Goal: Check status: Check status

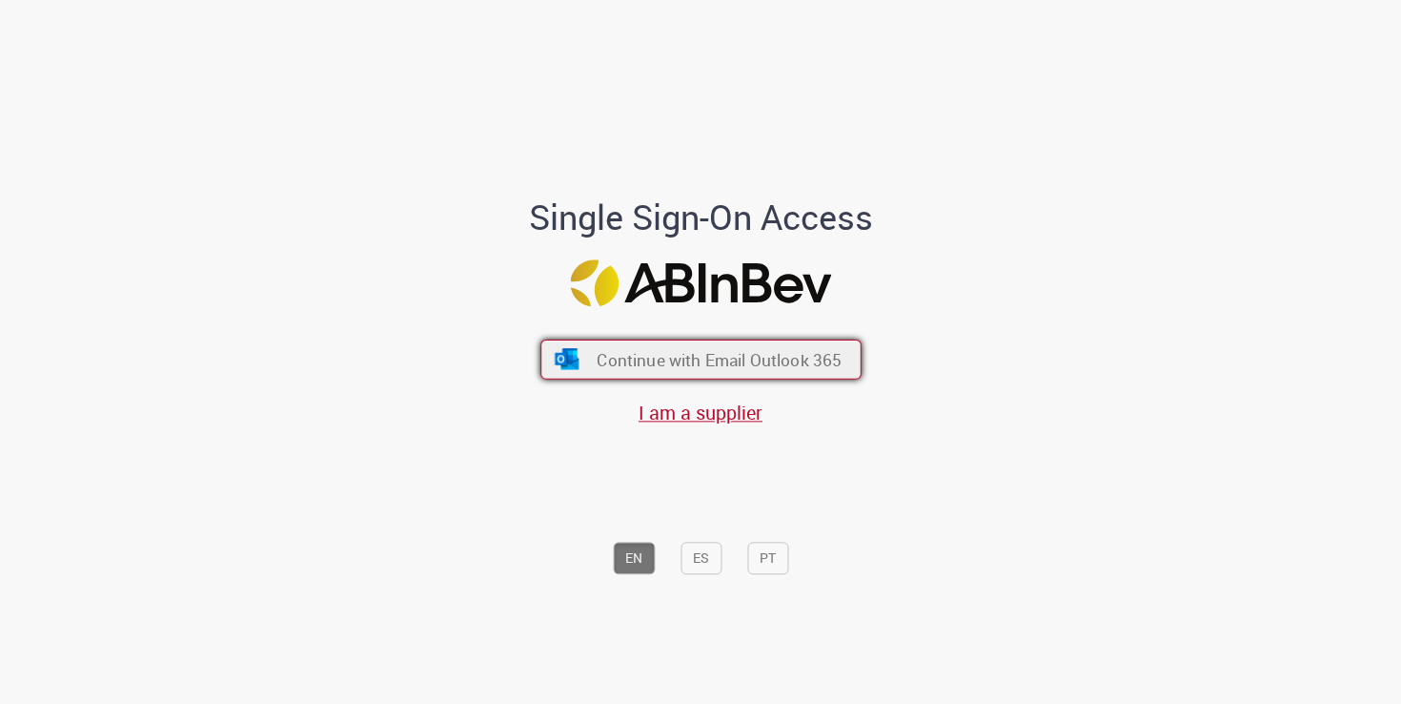
click at [589, 357] on button "Continue with Email Outlook 365" at bounding box center [701, 359] width 321 height 40
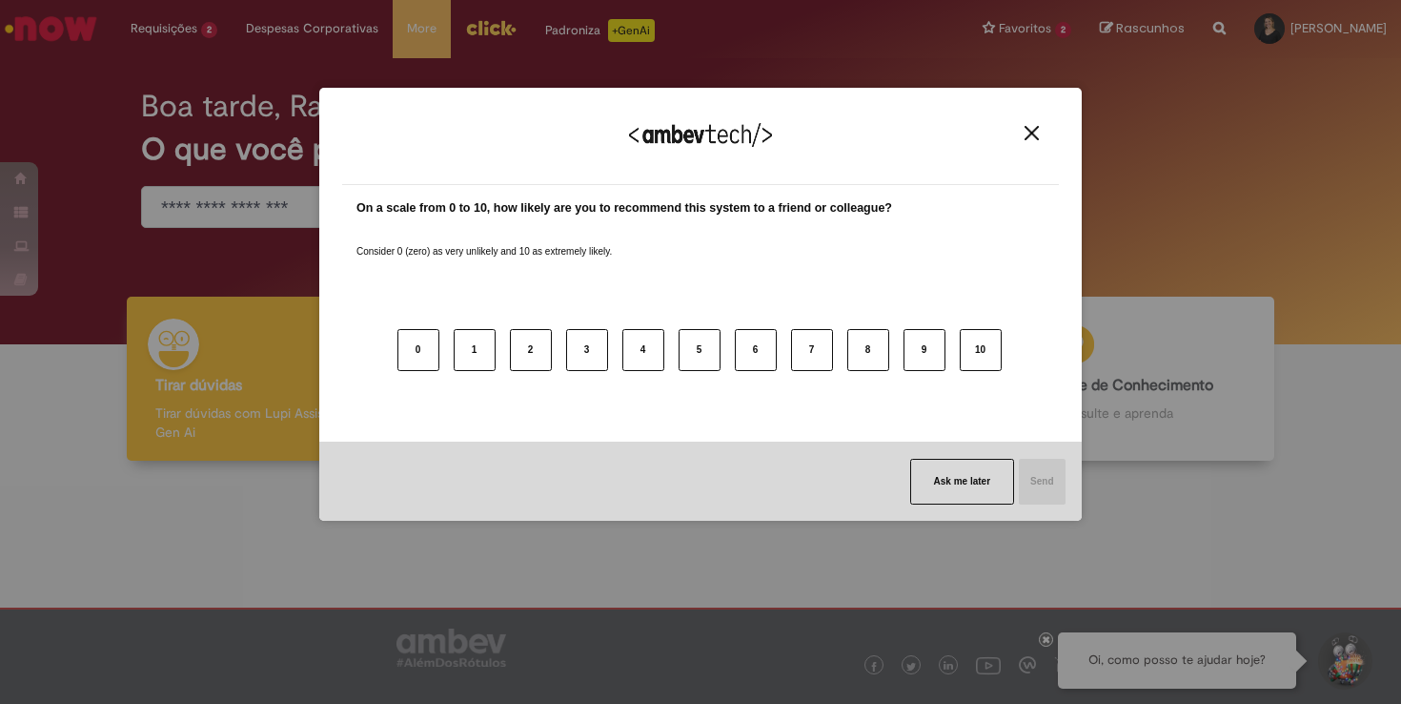
click at [1036, 137] on img "Close" at bounding box center [1032, 133] width 14 height 14
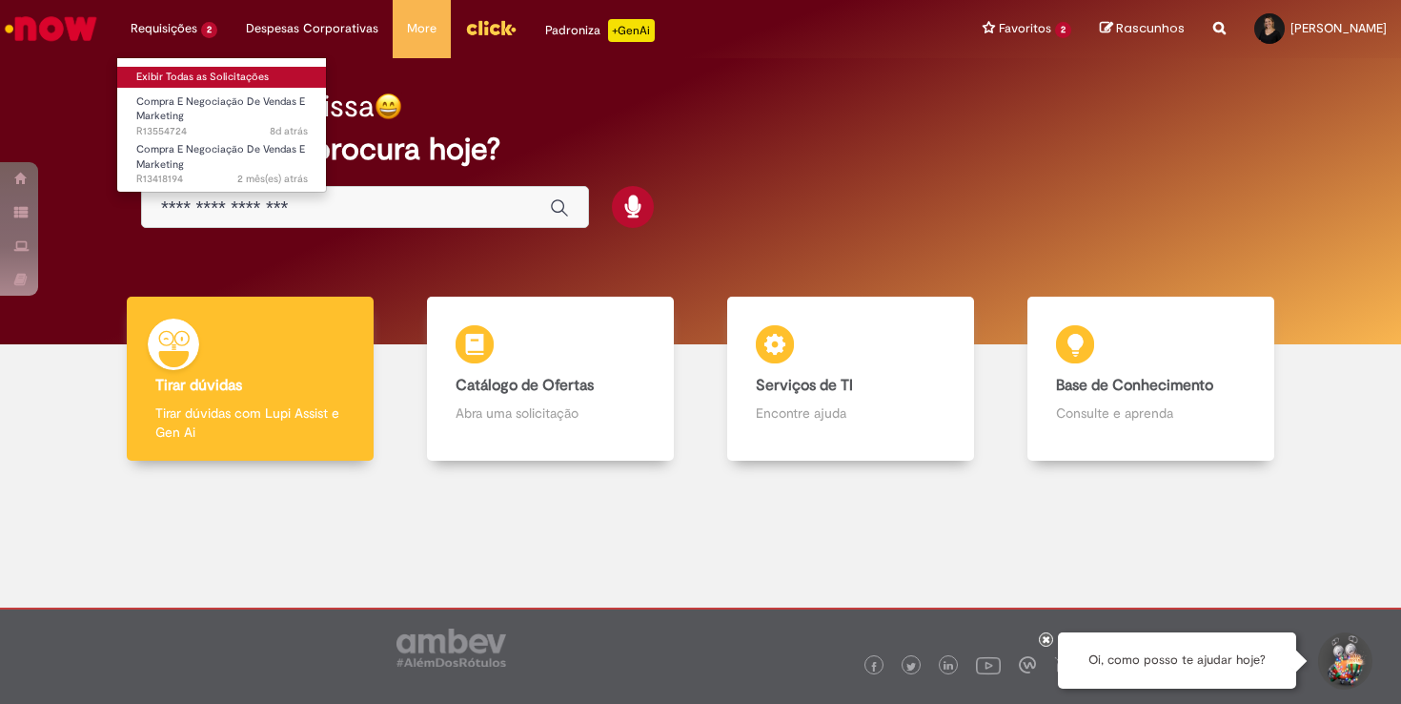
click at [191, 67] on link "Exibir Todas as Solicitações" at bounding box center [222, 77] width 210 height 21
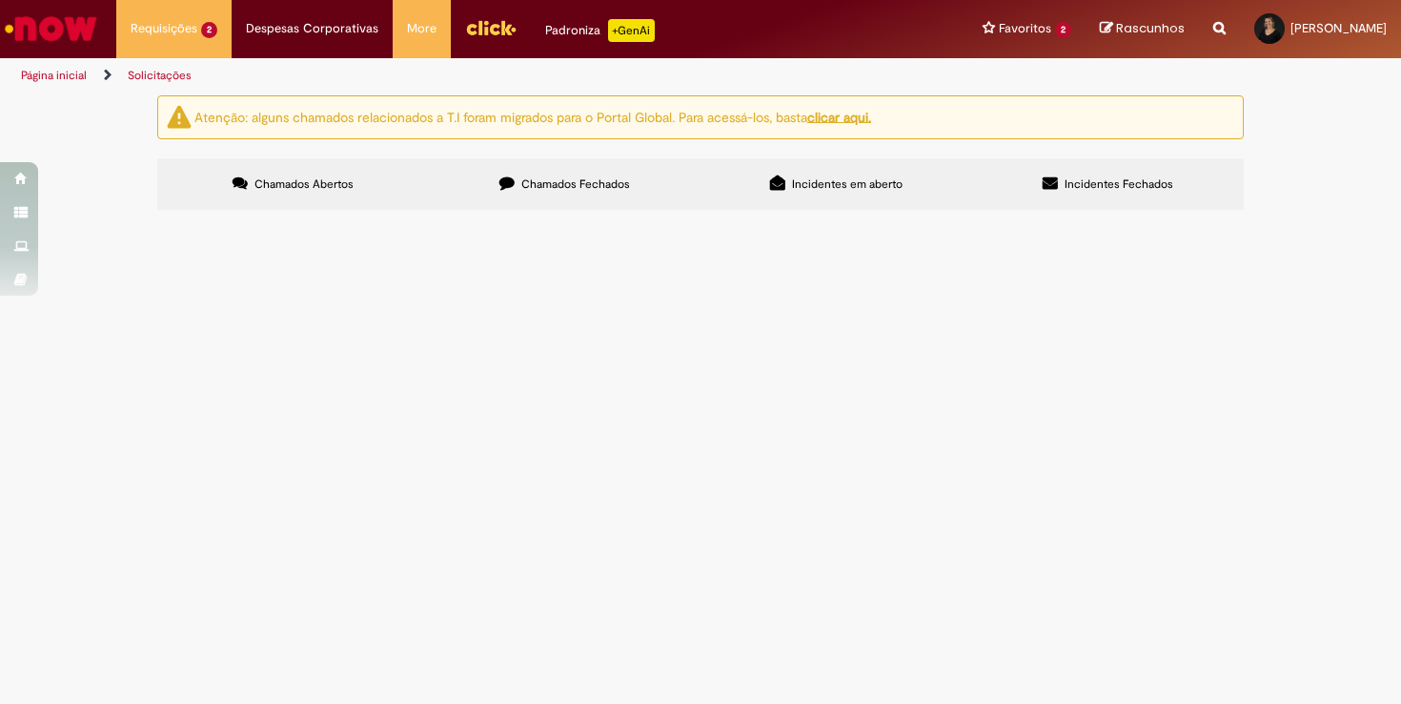
click at [0, 0] on span "Desenvolvimento SKUs decorados de Brahma para copa do mundo e kv de trade!" at bounding box center [0, 0] width 0 height 0
